Goal: Task Accomplishment & Management: Use online tool/utility

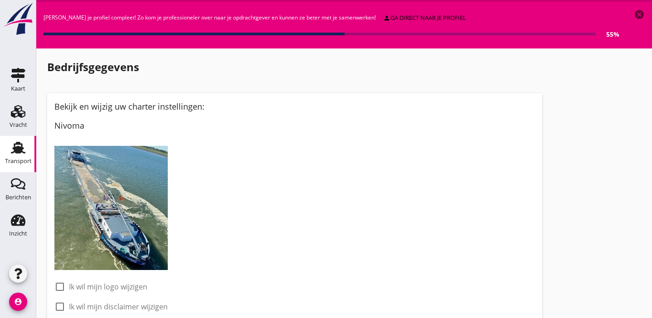
click at [19, 147] on use at bounding box center [18, 148] width 15 height 12
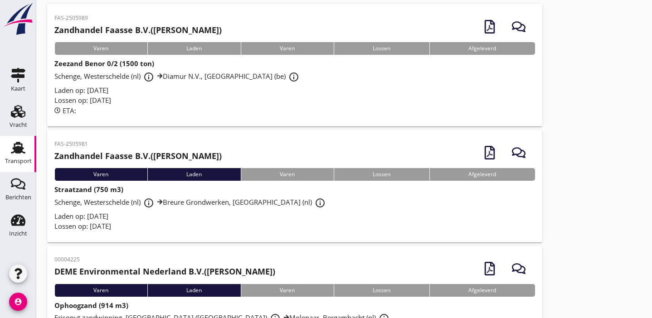
scroll to position [83, 0]
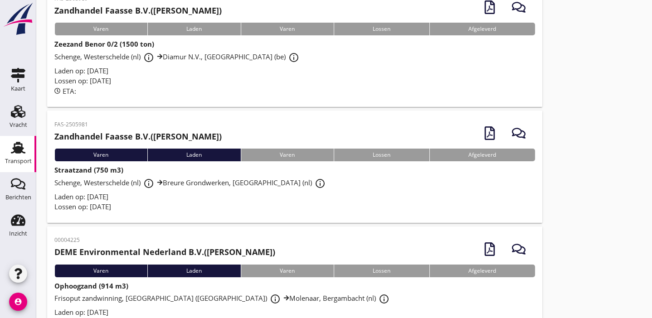
click at [217, 187] on span "Schenge, Westerschelde (nl) info_outline Breure Grondwerken, Roosendaal (nl) in…" at bounding box center [191, 182] width 274 height 9
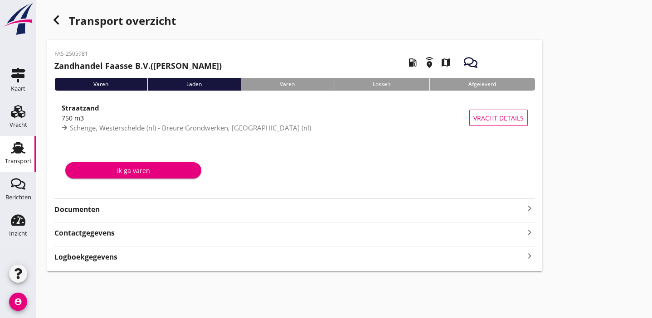
click at [151, 212] on strong "Documenten" at bounding box center [289, 210] width 470 height 10
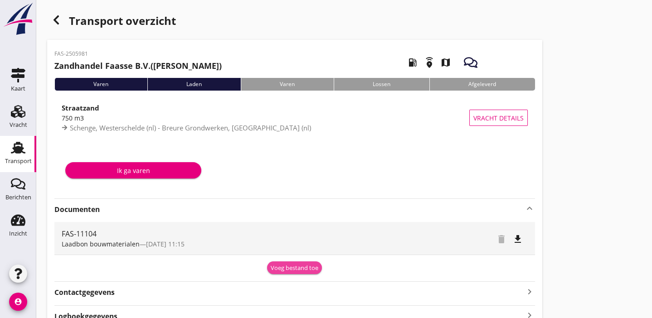
click at [294, 269] on div "Voeg bestand toe" at bounding box center [295, 268] width 48 height 9
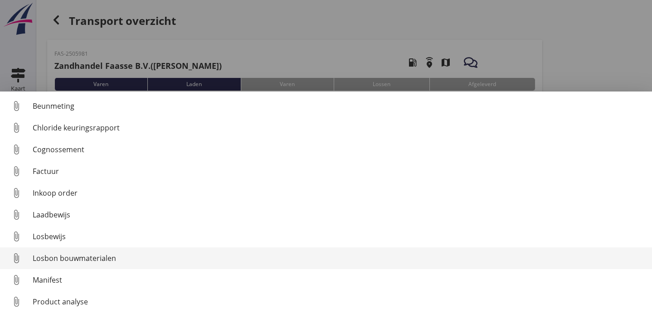
click at [228, 257] on div "Losbon bouwmaterialen" at bounding box center [339, 258] width 612 height 11
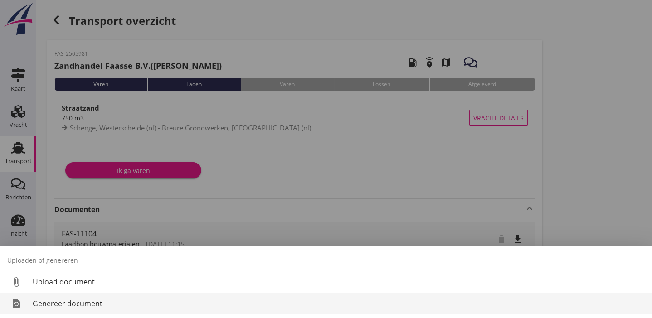
click at [147, 305] on div "Genereer document" at bounding box center [339, 303] width 612 height 11
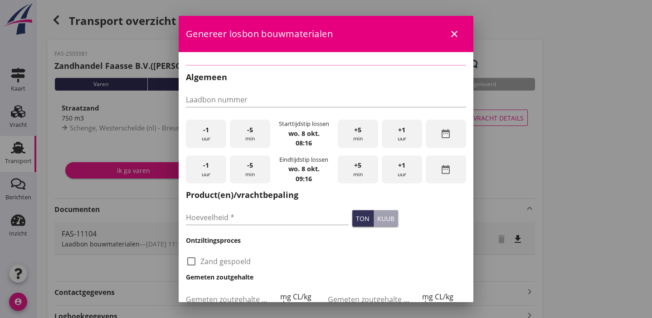
type input "FAS-11104"
type input "750"
checkbox input "true"
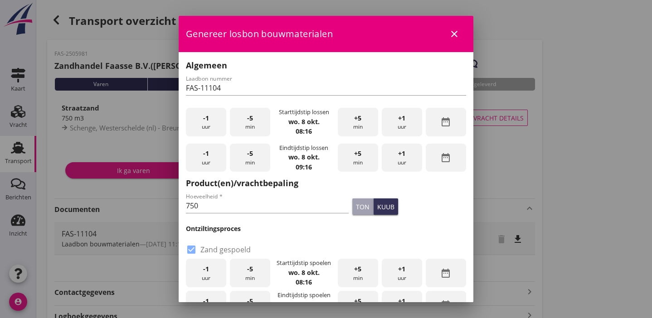
click at [213, 119] on div "-1 uur" at bounding box center [206, 122] width 40 height 29
click at [244, 208] on input "750" at bounding box center [267, 206] width 163 height 15
type input "772"
click at [378, 210] on div "kuub" at bounding box center [385, 207] width 17 height 10
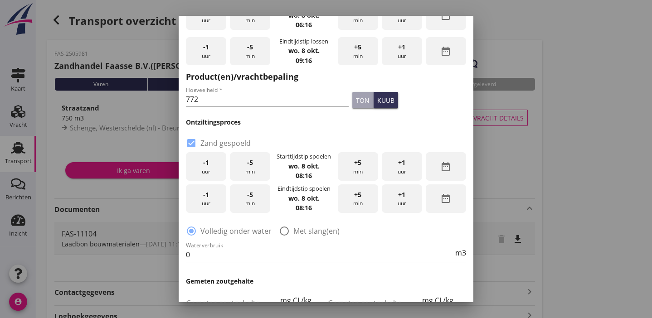
scroll to position [110, 0]
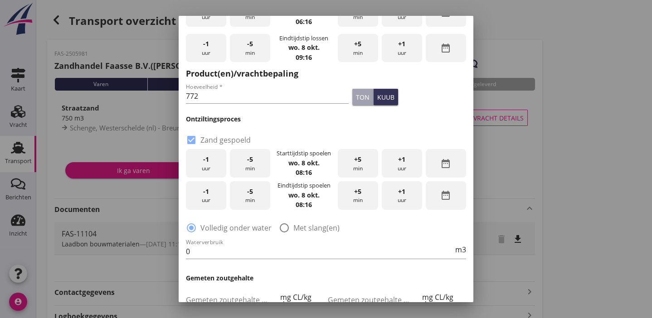
click at [205, 162] on span "-1" at bounding box center [206, 160] width 6 height 10
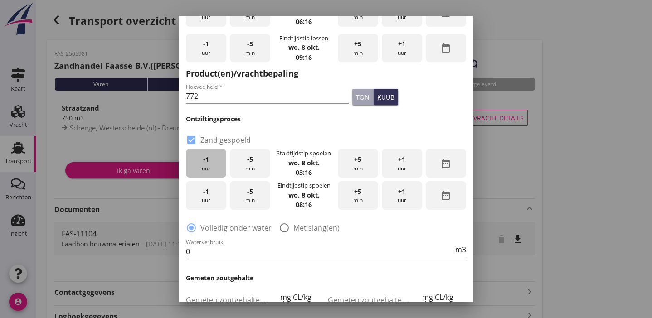
click at [205, 162] on span "-1" at bounding box center [206, 160] width 6 height 10
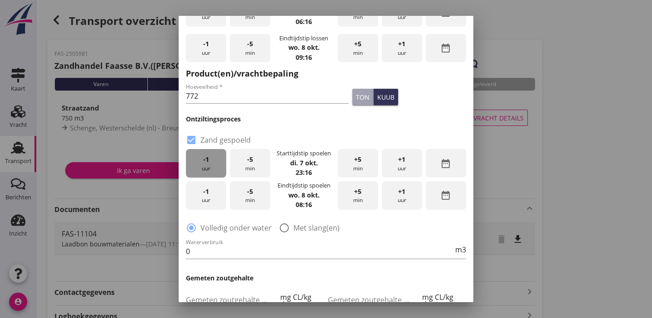
click at [205, 162] on span "-1" at bounding box center [206, 160] width 6 height 10
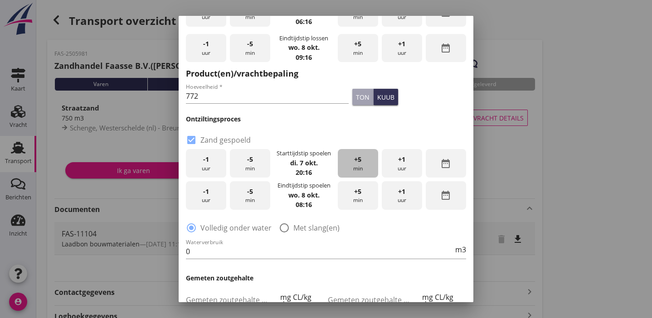
click at [354, 160] on span "+5" at bounding box center [357, 160] width 7 height 10
click at [216, 191] on div "-1 uur" at bounding box center [206, 195] width 40 height 29
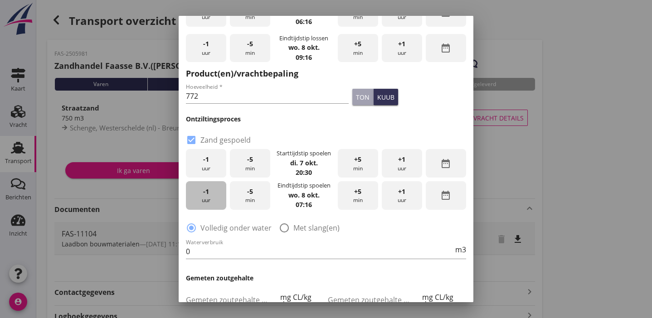
click at [216, 191] on div "-1 uur" at bounding box center [206, 195] width 40 height 29
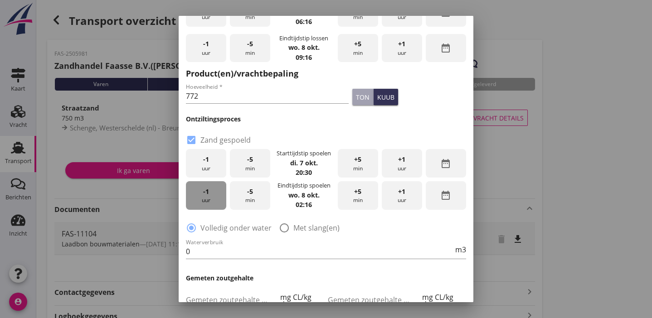
click at [216, 191] on div "-1 uur" at bounding box center [206, 195] width 40 height 29
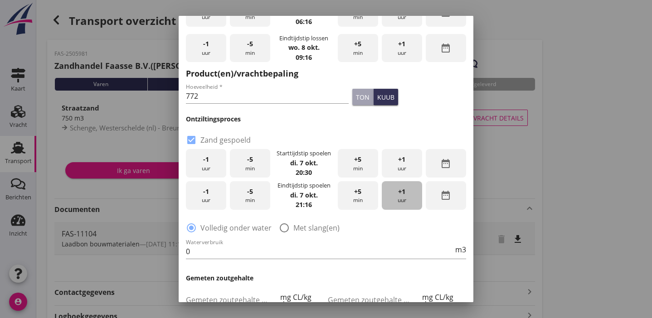
click at [390, 195] on div "+1 uur" at bounding box center [402, 195] width 40 height 29
click at [250, 204] on div "-5 min" at bounding box center [250, 195] width 40 height 29
click at [253, 200] on div "-5 min" at bounding box center [250, 195] width 40 height 29
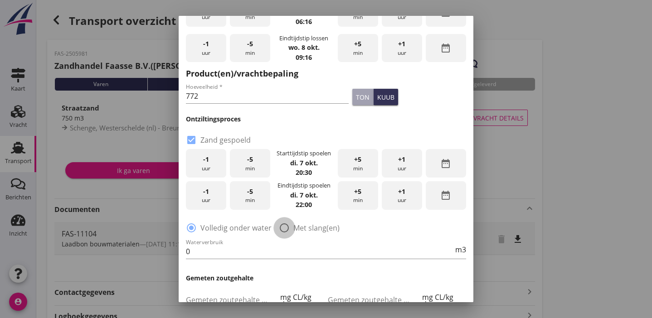
drag, startPoint x: 283, startPoint y: 227, endPoint x: 274, endPoint y: 230, distance: 8.9
click at [283, 226] on div at bounding box center [284, 227] width 15 height 15
radio input "false"
radio input "true"
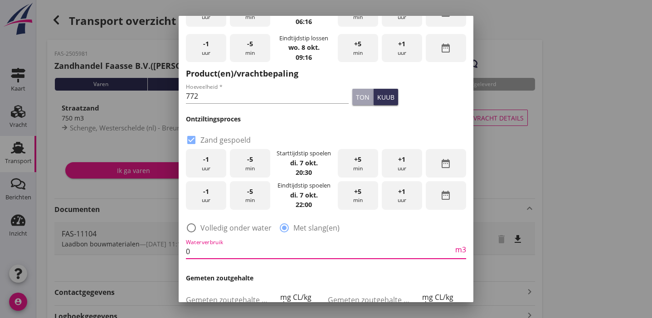
click at [211, 251] on input "0" at bounding box center [320, 251] width 268 height 15
click at [294, 254] on input "175" at bounding box center [320, 251] width 268 height 15
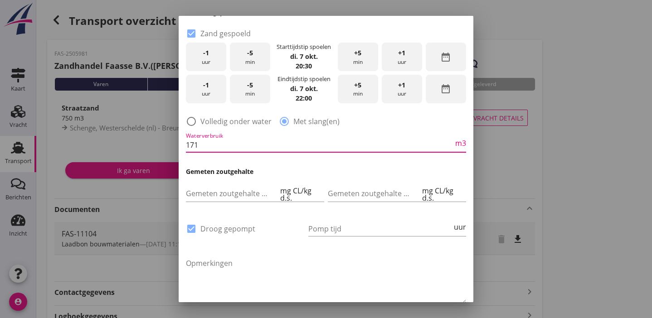
scroll to position [220, 0]
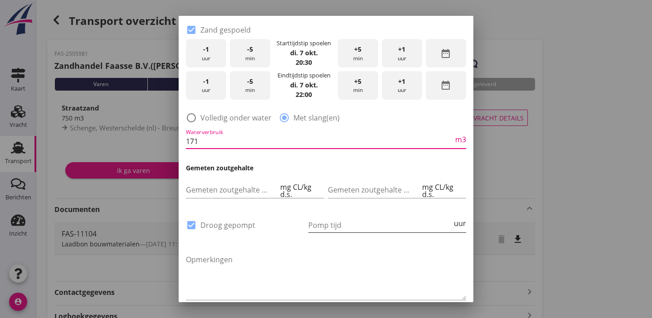
type input "171"
click at [343, 224] on input "Pomp tijd" at bounding box center [380, 225] width 144 height 15
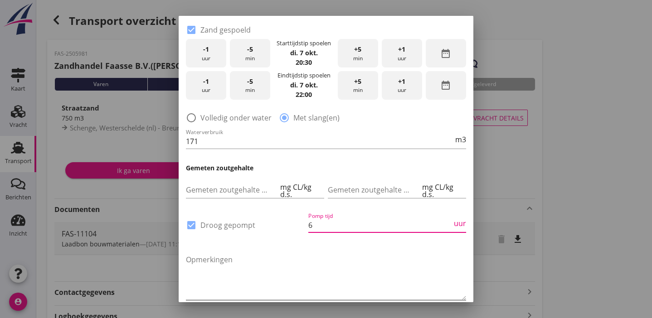
type input "6"
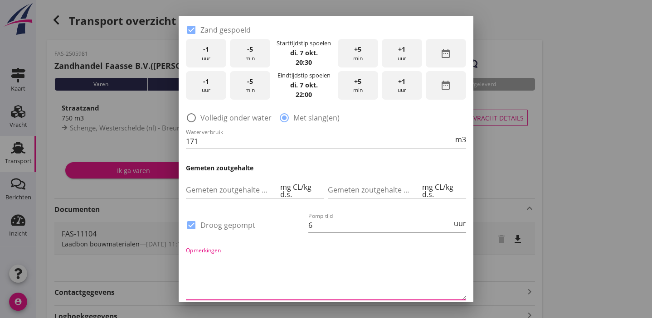
click at [299, 253] on textarea "Opmerkingen" at bounding box center [326, 277] width 280 height 48
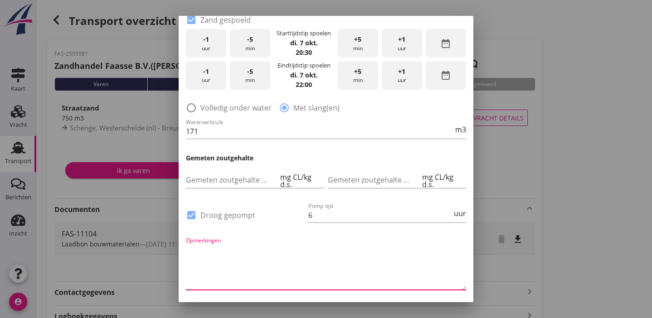
scroll to position [264, 0]
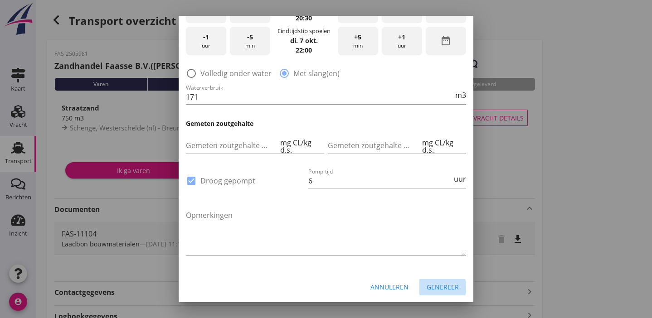
click at [432, 287] on div "Genereer" at bounding box center [443, 288] width 32 height 10
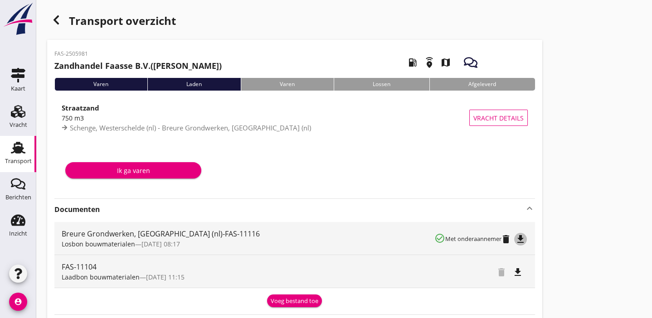
click at [522, 240] on icon "file_download" at bounding box center [520, 239] width 11 height 11
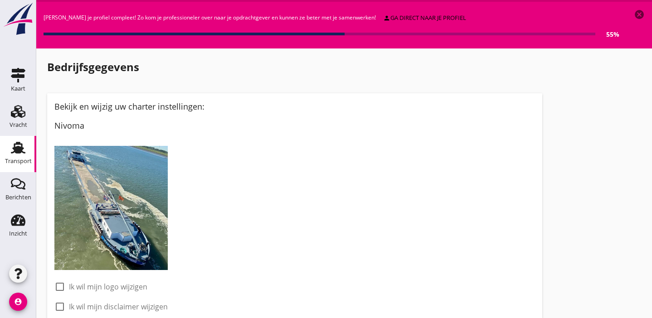
click at [15, 146] on use at bounding box center [18, 148] width 15 height 12
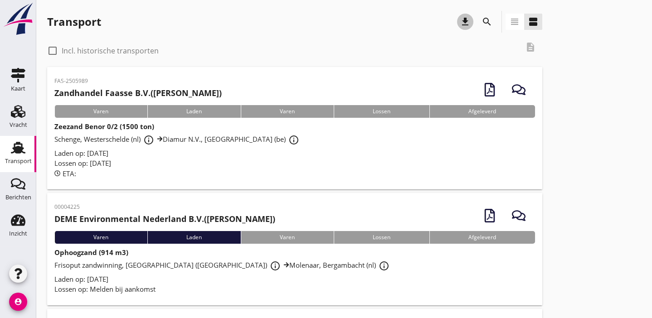
click at [463, 24] on icon "download" at bounding box center [465, 21] width 11 height 11
